Goal: Task Accomplishment & Management: Use online tool/utility

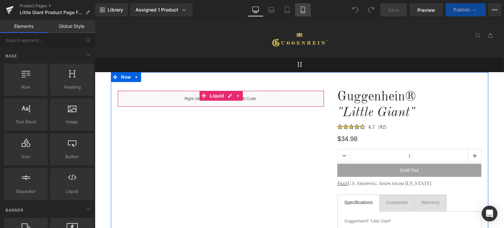
click at [302, 12] on icon at bounding box center [303, 12] width 4 height 0
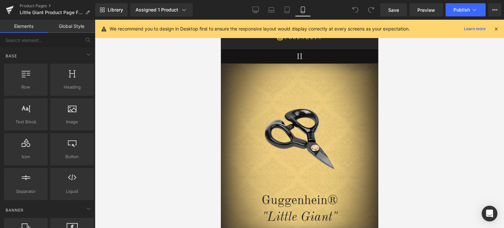
click at [497, 30] on icon at bounding box center [496, 29] width 6 height 6
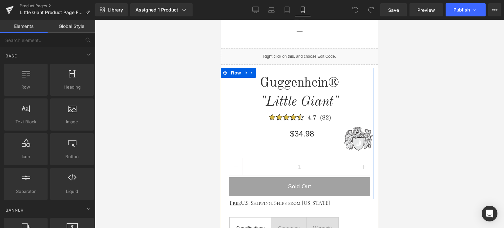
scroll to position [250, 0]
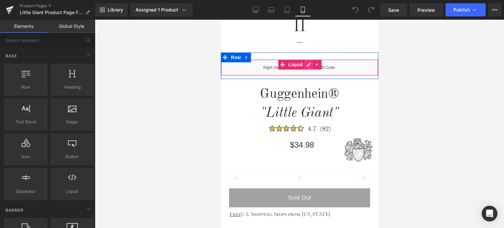
click at [304, 66] on div "Liquid" at bounding box center [298, 67] width 157 height 16
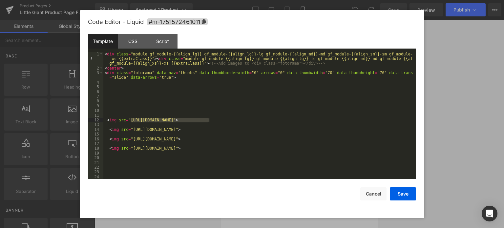
drag, startPoint x: 130, startPoint y: 120, endPoint x: 187, endPoint y: 116, distance: 57.8
click at [236, 118] on div "< div class = "module gf_module-{{align_lg}} gf_module-{{align_lg}}-lg gf_modul…" at bounding box center [258, 125] width 310 height 146
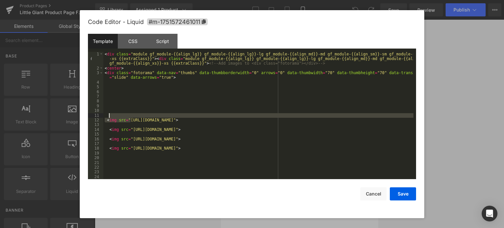
click at [132, 119] on div "< div class = "module gf_module-{{align_lg}} gf_module-{{align_lg}}-lg gf_modul…" at bounding box center [258, 125] width 310 height 146
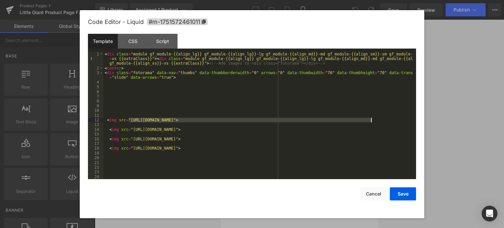
drag, startPoint x: 129, startPoint y: 120, endPoint x: 370, endPoint y: 121, distance: 241.0
click at [370, 121] on div "< div class = "module gf_module-{{align_lg}} gf_module-{{align_lg}}-lg gf_modul…" at bounding box center [258, 125] width 310 height 146
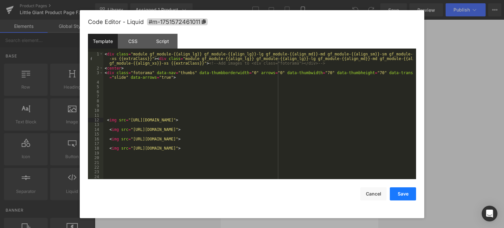
click at [403, 194] on button "Save" at bounding box center [402, 193] width 26 height 13
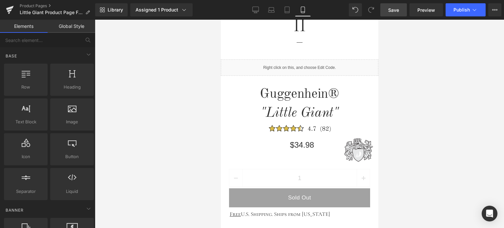
click at [396, 9] on span "Save" at bounding box center [393, 10] width 11 height 7
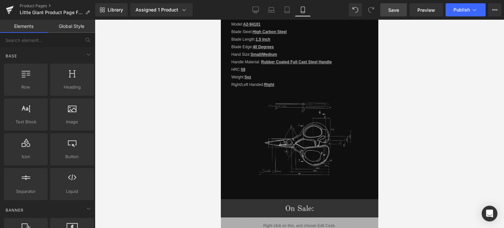
scroll to position [751, 0]
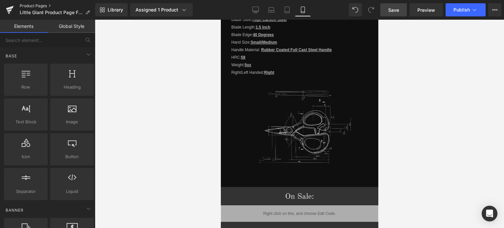
click at [32, 5] on link "Product Pages" at bounding box center [57, 5] width 75 height 5
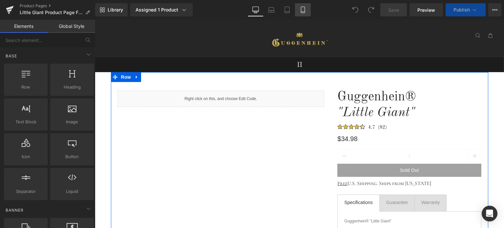
click at [302, 10] on icon at bounding box center [302, 10] width 7 height 7
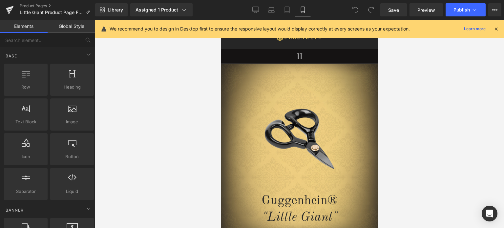
click at [495, 29] on icon at bounding box center [496, 29] width 6 height 6
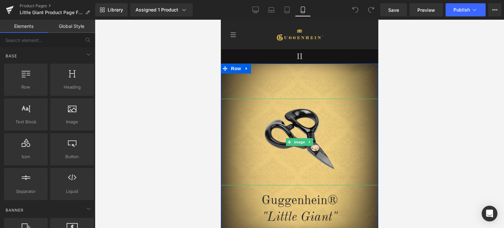
scroll to position [197, 0]
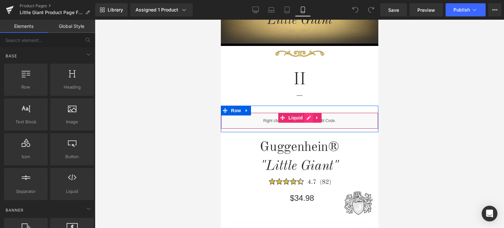
click at [305, 119] on div "Liquid" at bounding box center [298, 120] width 157 height 16
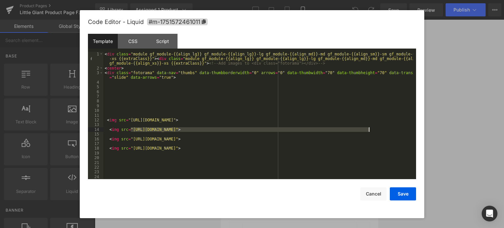
drag, startPoint x: 131, startPoint y: 130, endPoint x: 368, endPoint y: 130, distance: 236.7
click at [368, 130] on div "< div class = "module gf_module-{{align_lg}} gf_module-{{align_lg}}-lg gf_modul…" at bounding box center [258, 125] width 310 height 146
click at [401, 194] on button "Save" at bounding box center [402, 193] width 26 height 13
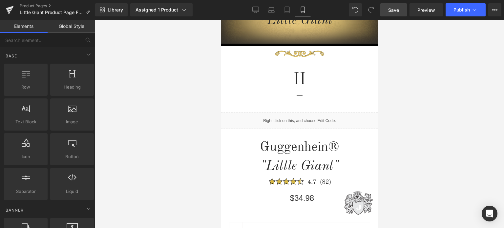
click at [397, 10] on span "Save" at bounding box center [393, 10] width 11 height 7
click at [396, 10] on span "Save" at bounding box center [393, 10] width 11 height 7
